Goal: Task Accomplishment & Management: Use online tool/utility

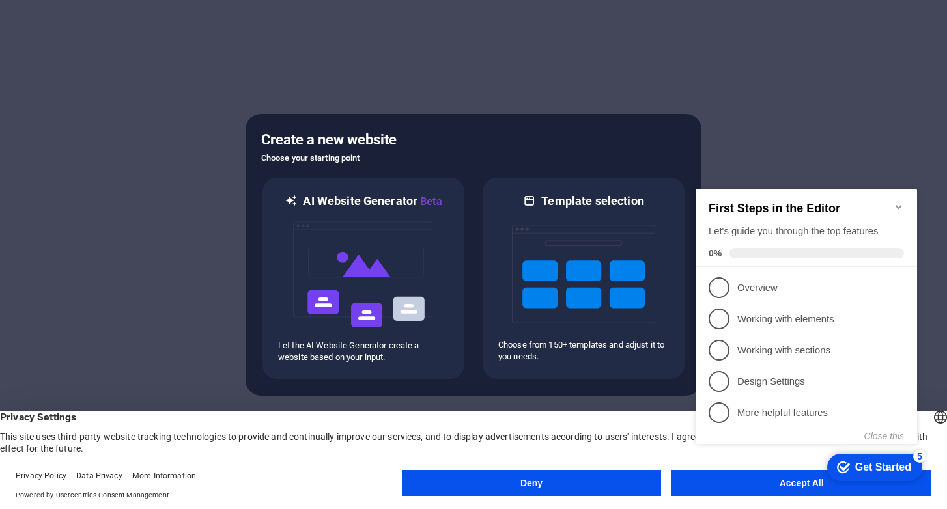
click at [687, 485] on button "Accept All" at bounding box center [802, 483] width 260 height 26
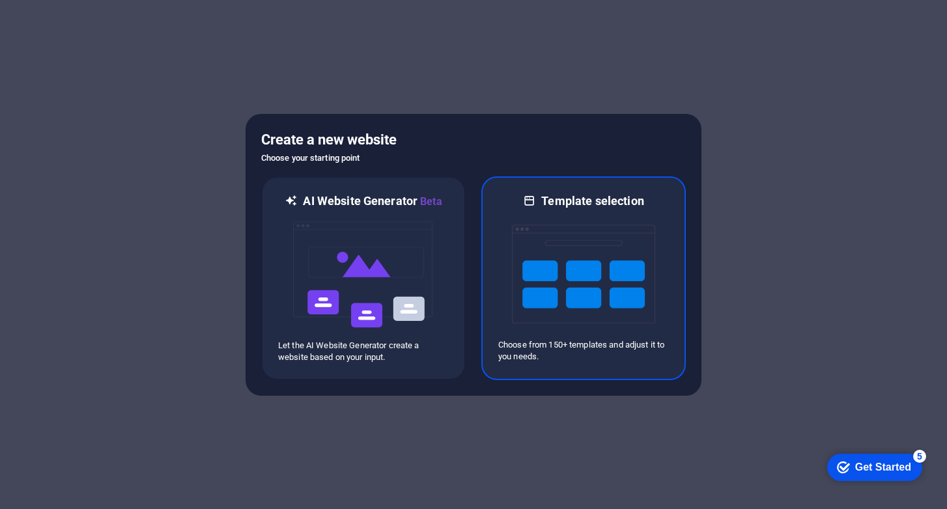
click at [515, 287] on img at bounding box center [583, 274] width 143 height 130
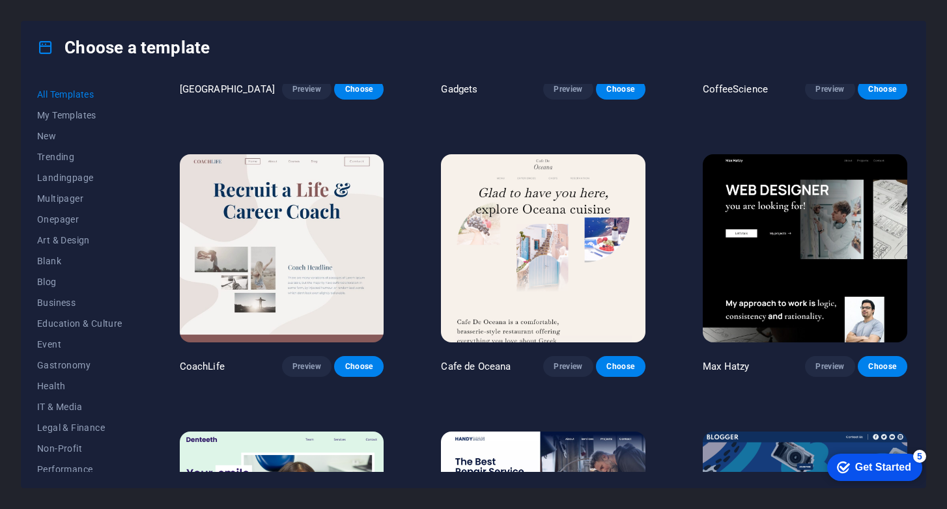
scroll to position [3119, 0]
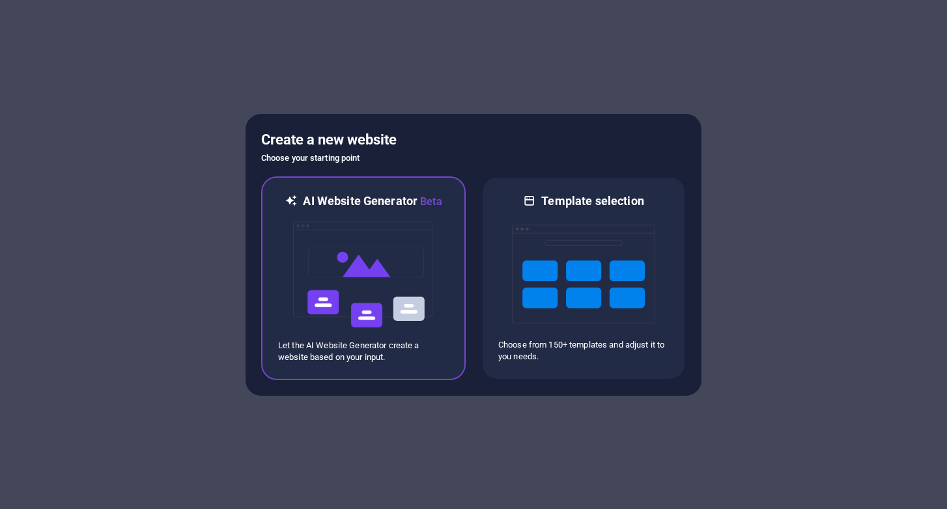
click at [378, 340] on p "Let the AI Website Generator create a website based on your input." at bounding box center [363, 351] width 171 height 23
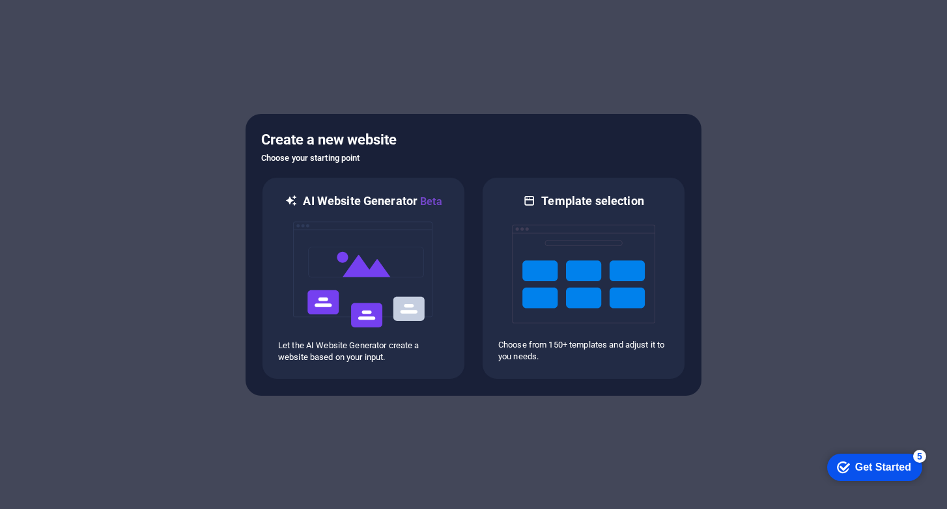
click at [827, 457] on div "checkmark Get Started 5" at bounding box center [874, 467] width 95 height 27
